Goal: Task Accomplishment & Management: Complete application form

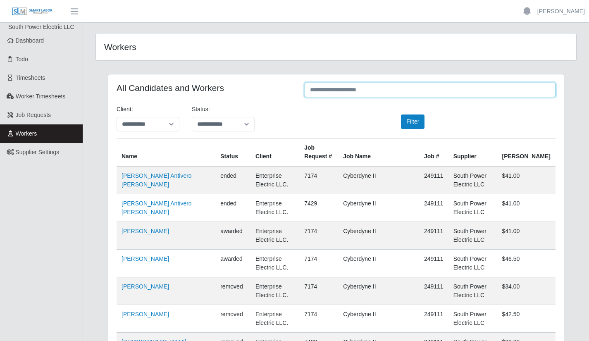
click at [383, 89] on input "text" at bounding box center [430, 90] width 251 height 14
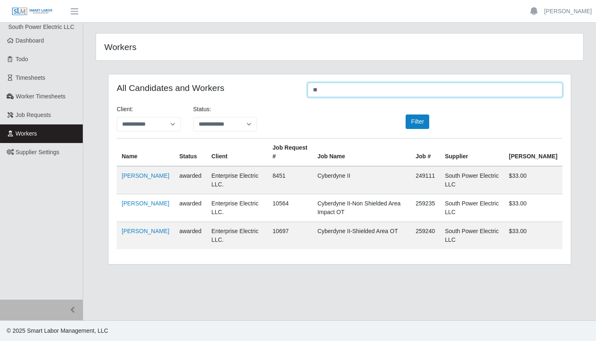
type input "*"
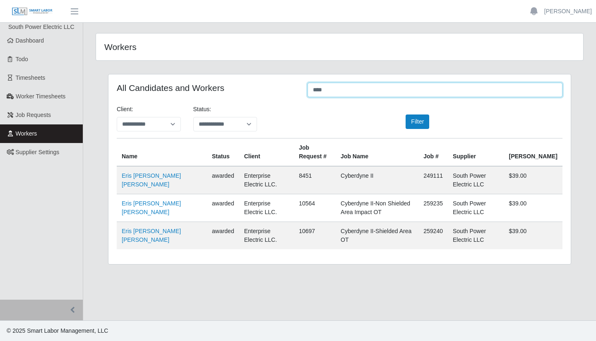
type input "****"
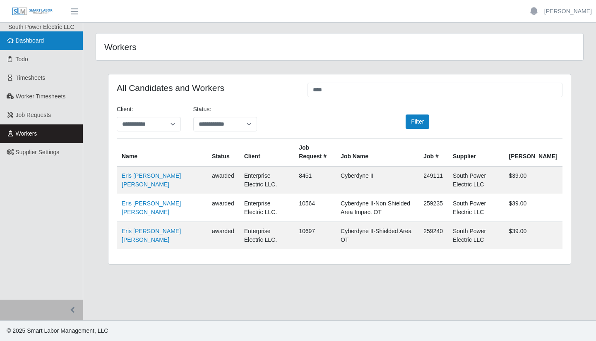
click at [14, 43] on link "Dashboard" at bounding box center [41, 40] width 83 height 19
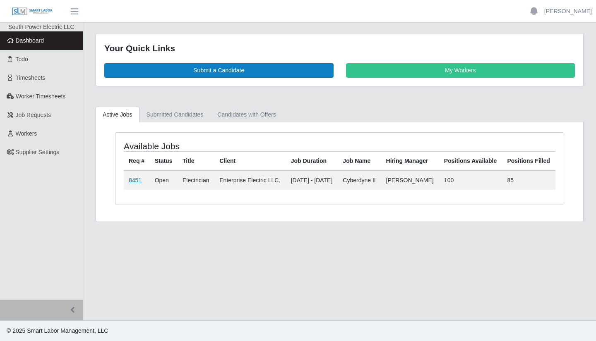
click at [137, 184] on link "8451" at bounding box center [135, 180] width 13 height 7
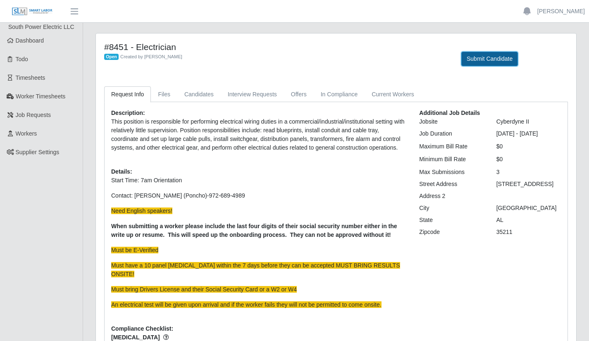
click at [475, 57] on button "Submit Candidate" at bounding box center [490, 59] width 57 height 14
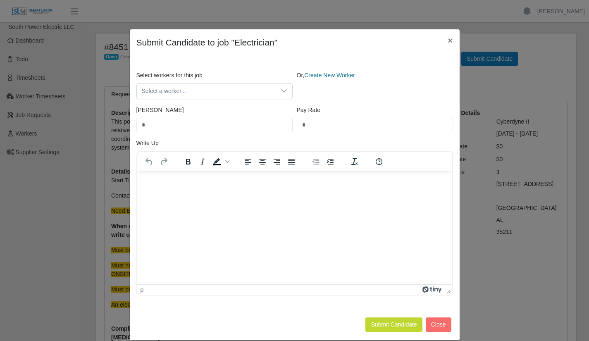
click at [330, 77] on link "Create New Worker" at bounding box center [329, 75] width 51 height 7
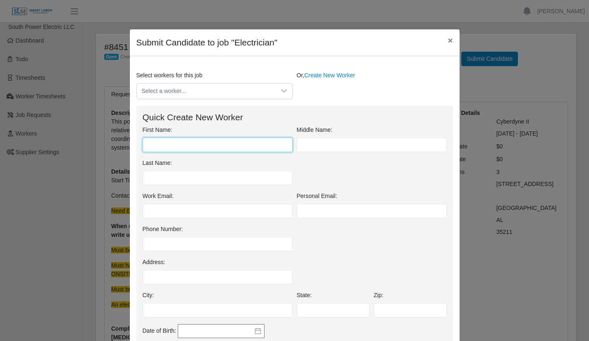
click at [172, 145] on input "First Name:" at bounding box center [218, 145] width 150 height 14
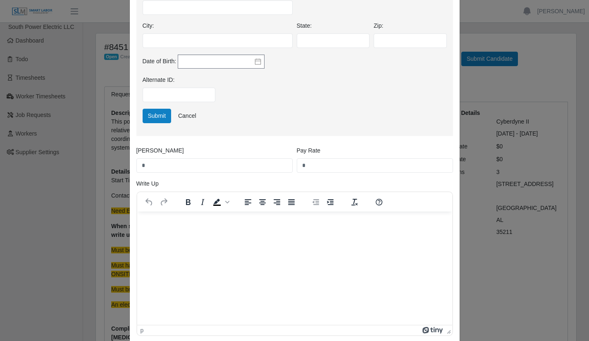
scroll to position [275, 0]
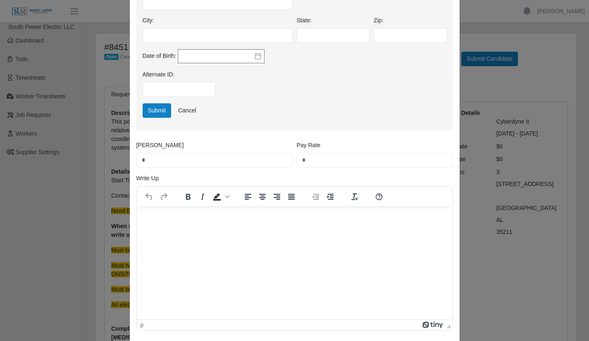
click at [145, 229] on html at bounding box center [294, 217] width 315 height 22
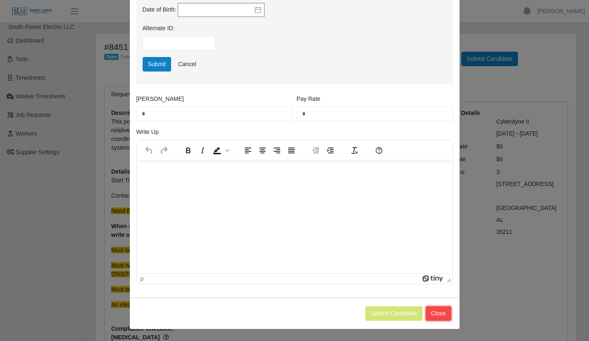
click at [433, 319] on button "Close" at bounding box center [439, 314] width 26 height 14
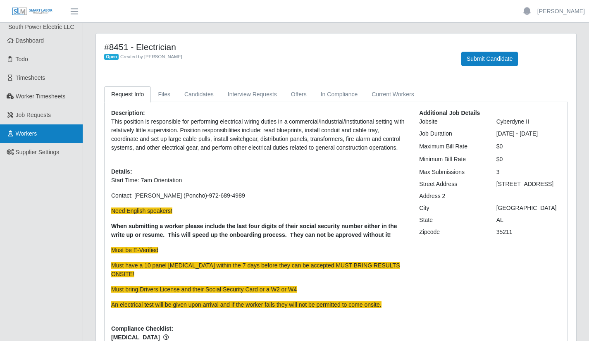
click at [35, 129] on link "Workers" at bounding box center [41, 134] width 83 height 19
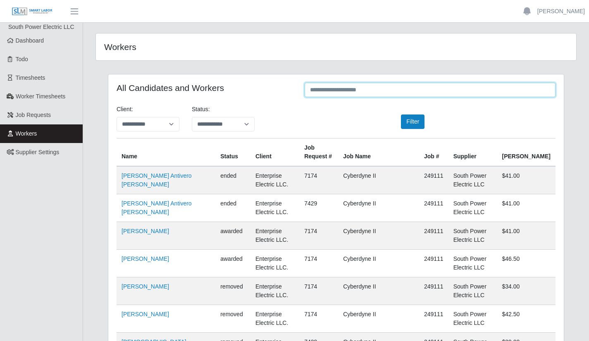
click at [334, 92] on input "text" at bounding box center [430, 90] width 251 height 14
type input "*"
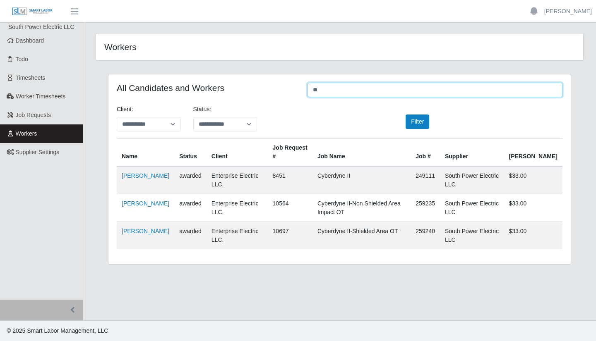
type input "*"
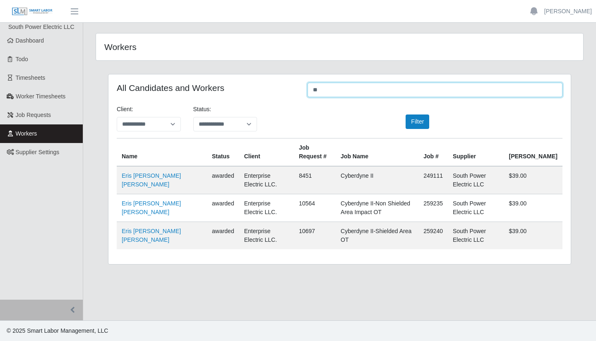
type input "*"
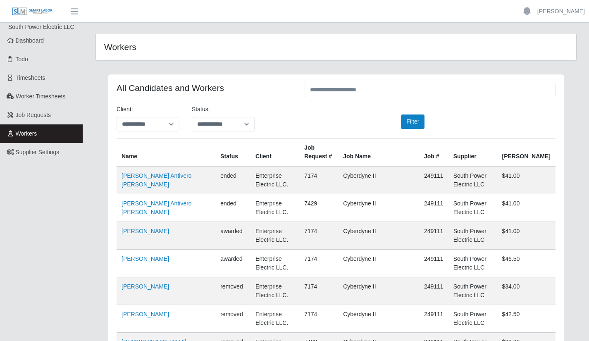
click at [498, 322] on td "South Power Electric LLC" at bounding box center [473, 319] width 49 height 28
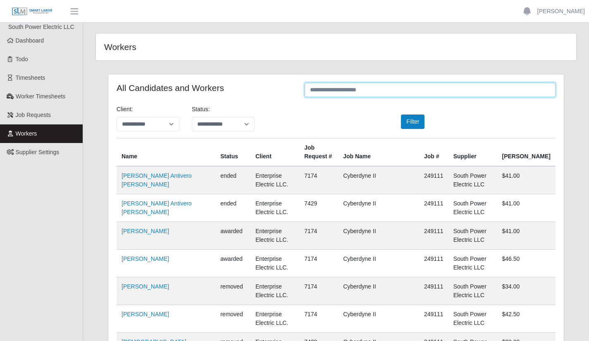
click at [361, 90] on input "text" at bounding box center [430, 90] width 251 height 14
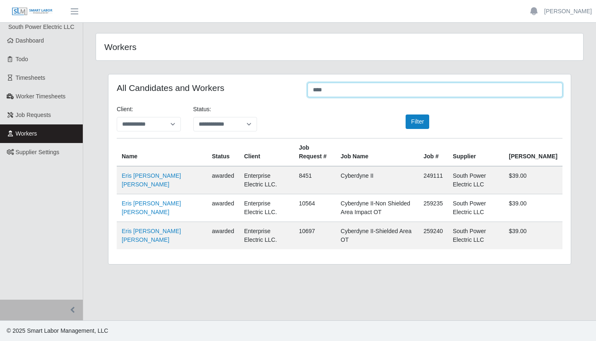
type input "****"
